Goal: Transaction & Acquisition: Purchase product/service

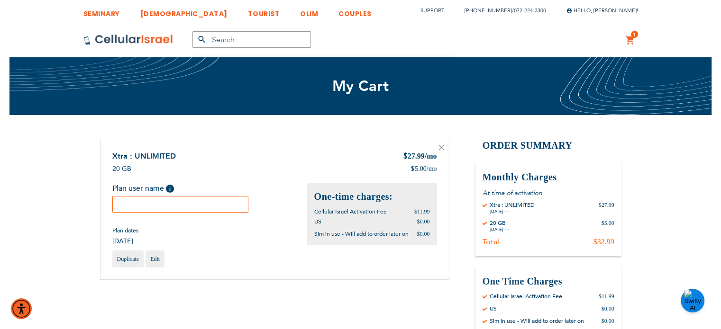
click at [175, 205] on input "text" at bounding box center [180, 204] width 136 height 17
paste input "[PERSON_NAME]"
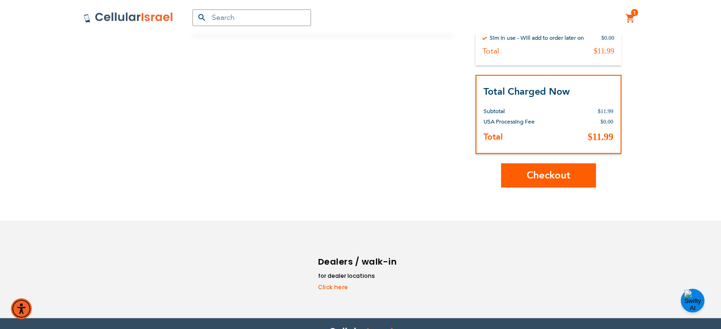
scroll to position [285, 0]
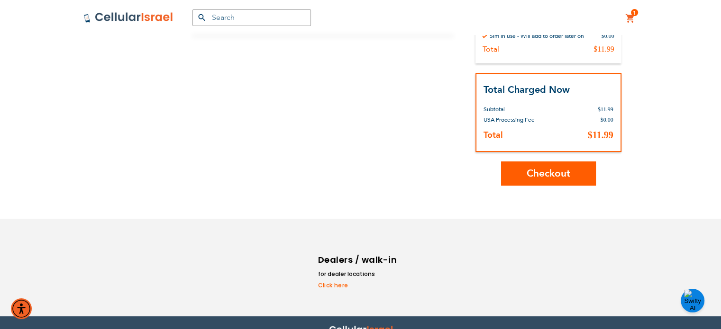
type input "[PERSON_NAME]"
click at [549, 178] on span "Checkout" at bounding box center [548, 174] width 44 height 14
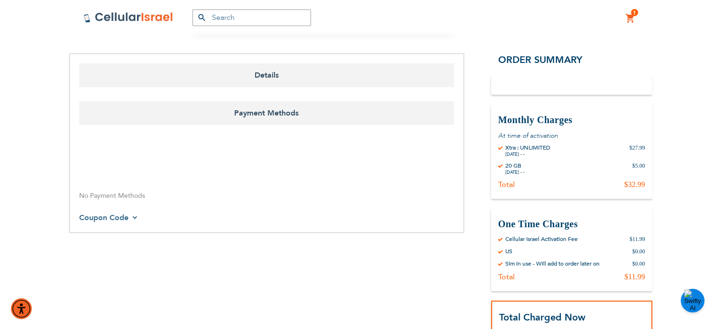
scroll to position [107, 0]
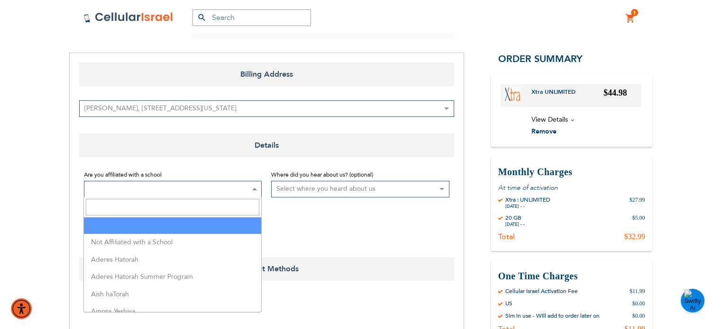
click at [159, 186] on span at bounding box center [173, 189] width 178 height 17
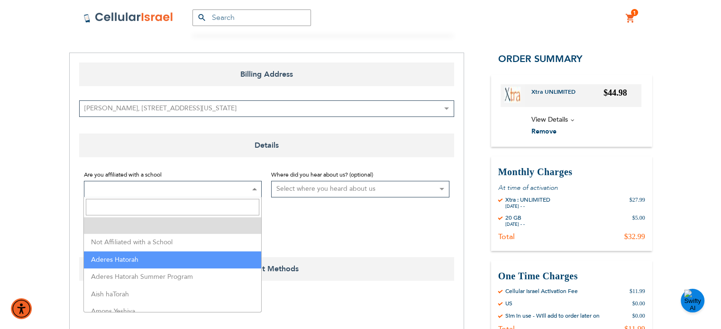
select select "2"
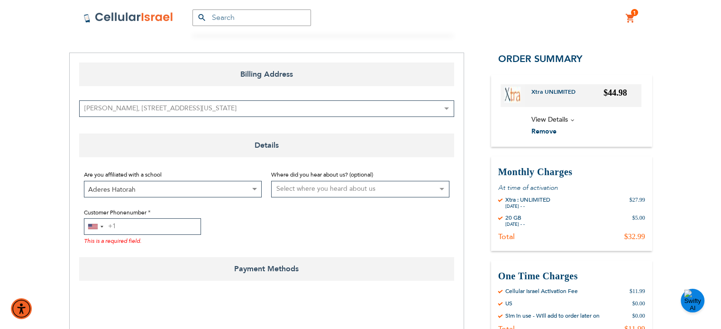
click at [153, 230] on input "Customer Phonenumber" at bounding box center [142, 226] width 117 height 17
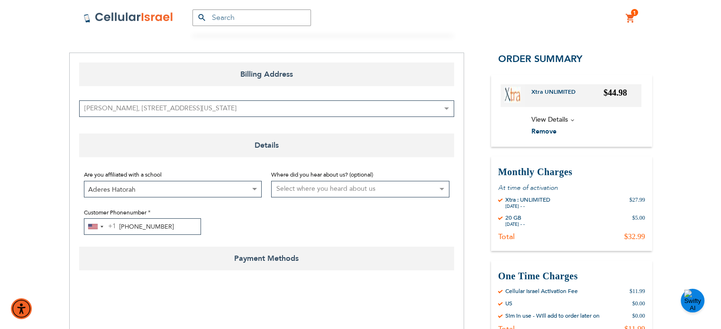
click at [84, 229] on input "722-243-300" at bounding box center [142, 226] width 117 height 17
type input "722-243-300"
click at [91, 227] on div "United States +1" at bounding box center [92, 226] width 9 height 5
type input "972"
click at [108, 267] on span "Israel" at bounding box center [109, 263] width 16 height 12
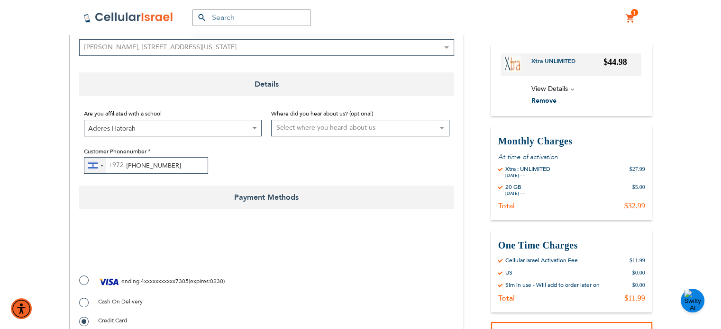
scroll to position [170, 0]
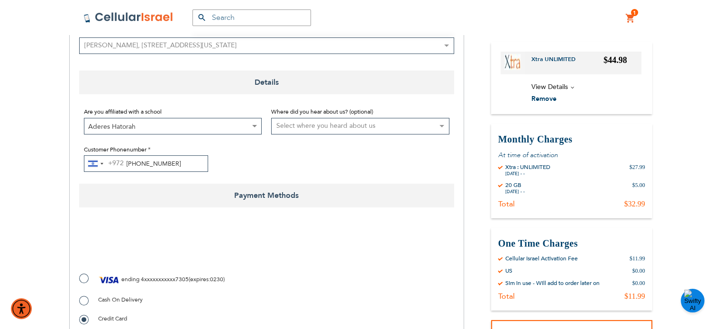
checkbox input "true"
click at [115, 286] on img at bounding box center [109, 280] width 22 height 14
radio input "true"
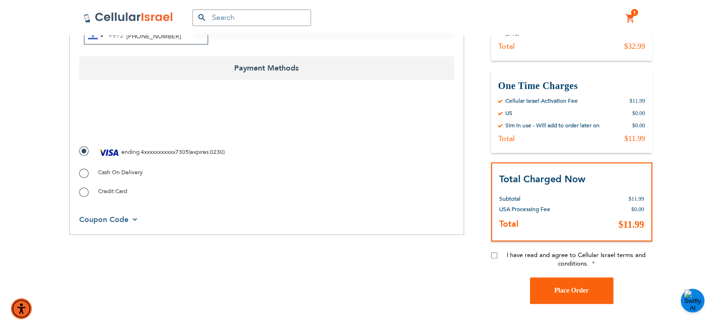
scroll to position [299, 0]
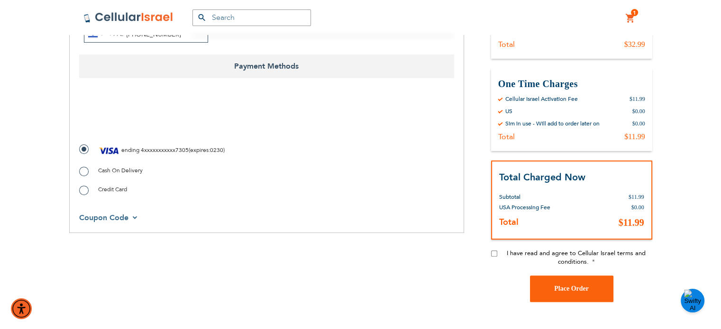
click at [495, 254] on input "I have read and agree to Cellular Israel terms and conditions." at bounding box center [494, 254] width 6 height 6
checkbox input "true"
click at [548, 283] on button "Place Order" at bounding box center [571, 289] width 83 height 27
